Goal: Task Accomplishment & Management: Manage account settings

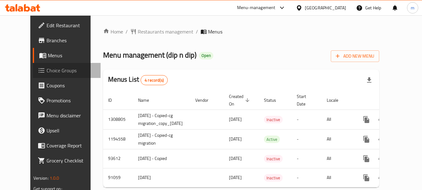
click at [47, 69] on span "Choice Groups" at bounding box center [71, 70] width 49 height 7
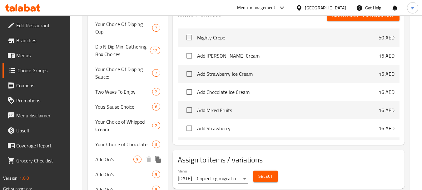
scroll to position [219, 0]
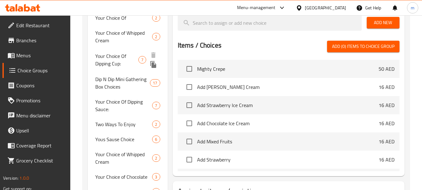
click at [127, 60] on span "Your Choice Of Dipping Cup:" at bounding box center [116, 59] width 43 height 15
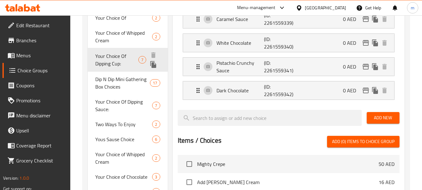
type input "Your Choice Of Dipping Cup:"
type input "اختيارك من أكواب تغميس:"
type input "2"
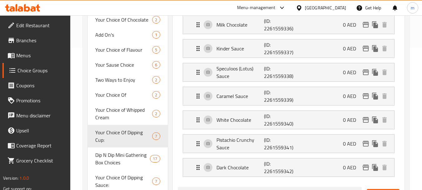
scroll to position [156, 0]
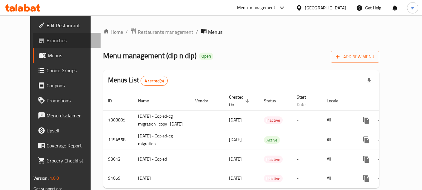
click at [47, 44] on span "Branches" at bounding box center [71, 40] width 49 height 7
